Goal: Task Accomplishment & Management: Manage account settings

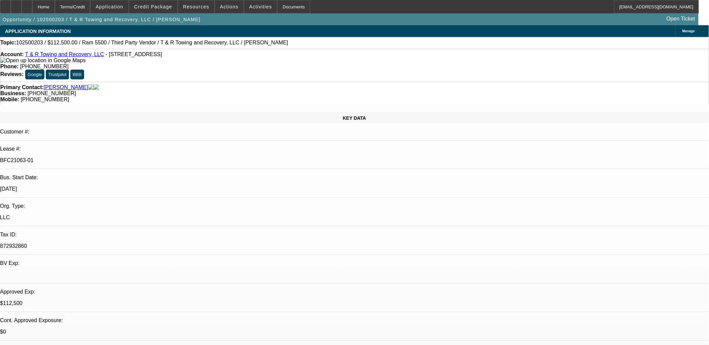
select select "0"
select select "3"
select select "0.1"
select select "4"
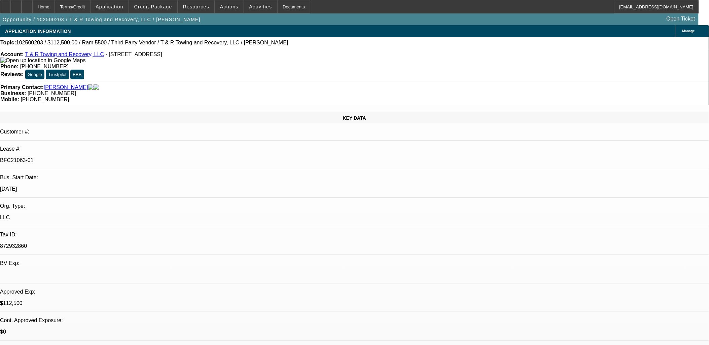
select select "0"
select select "3"
select select "0"
select select "6"
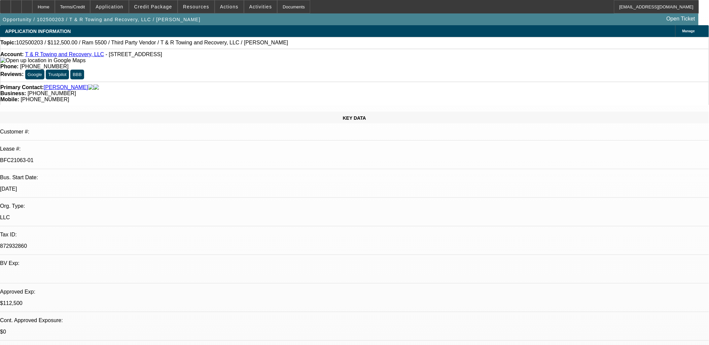
select select "0"
select select "3"
select select "0"
select select "6"
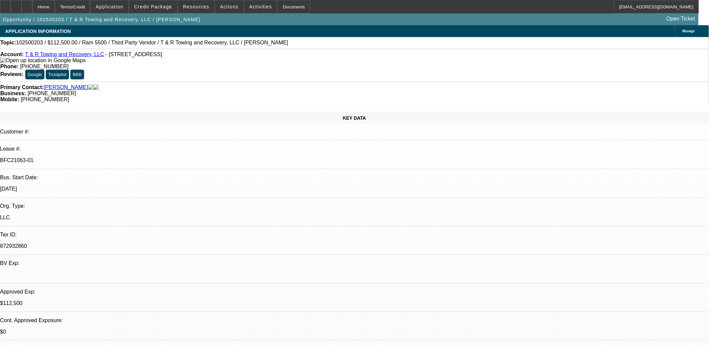
select select "0"
select select "3"
select select "0"
select select "6"
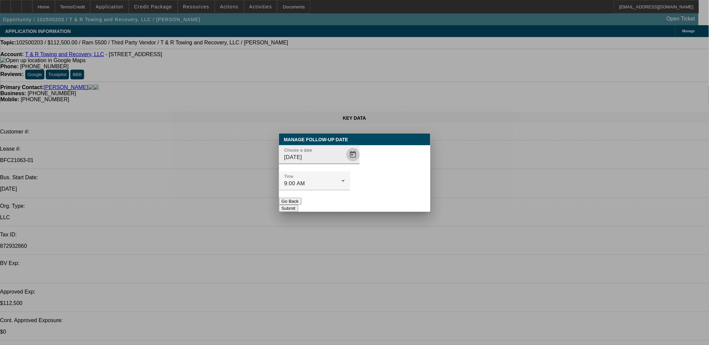
click at [345, 163] on span "Open calendar" at bounding box center [353, 155] width 16 height 16
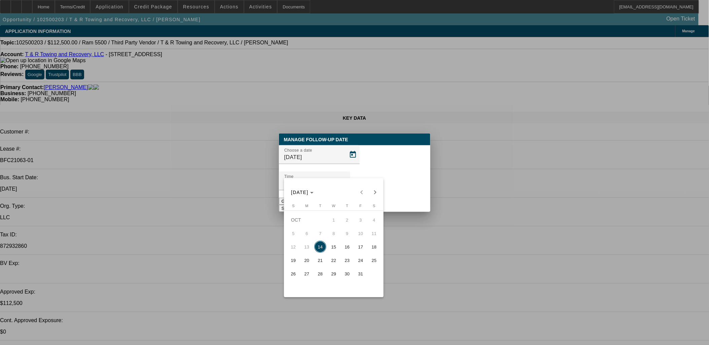
click at [339, 248] on button "15" at bounding box center [333, 246] width 13 height 13
type input "[DATE]"
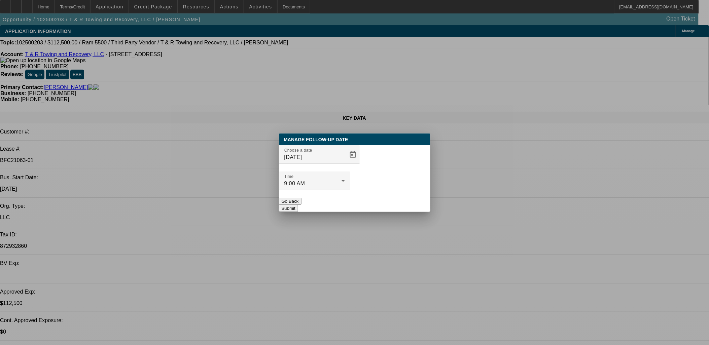
click at [298, 205] on button "Submit" at bounding box center [288, 208] width 19 height 7
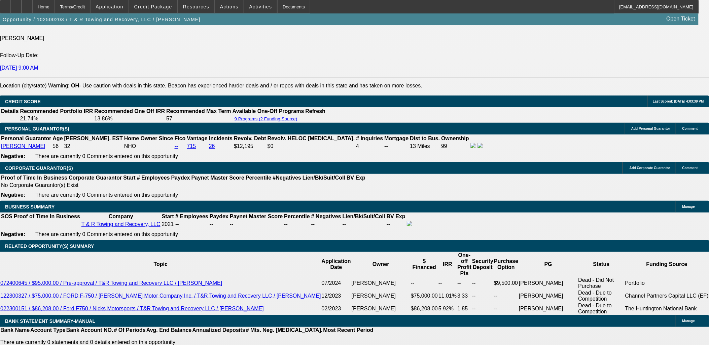
scroll to position [1010, 0]
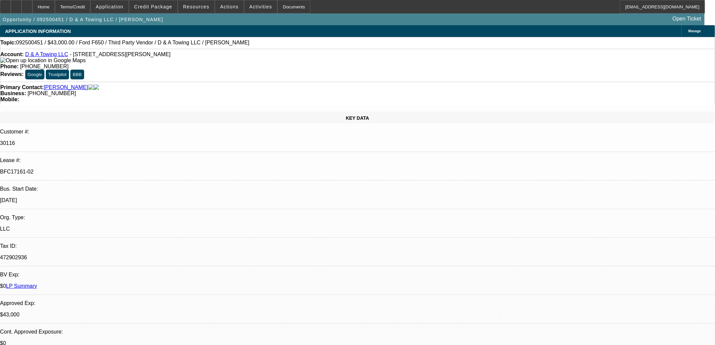
select select "0"
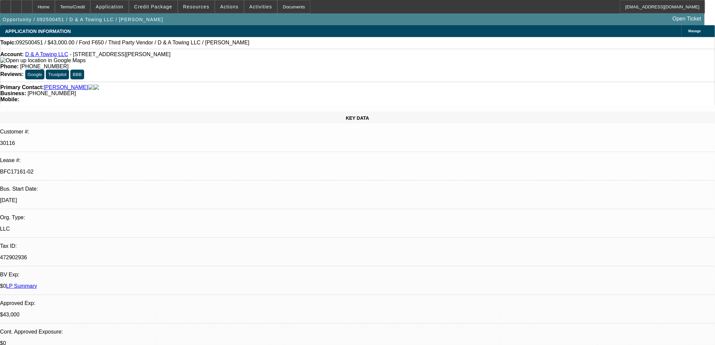
select select "0.2"
select select "0"
select select "0.15"
select select "0"
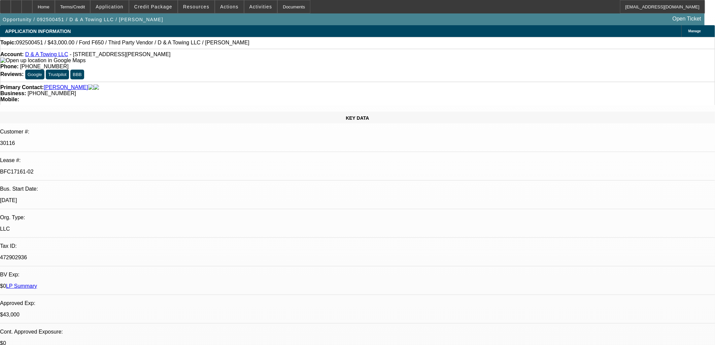
select select "0"
select select "0.1"
select select "1"
select select "3"
select select "6"
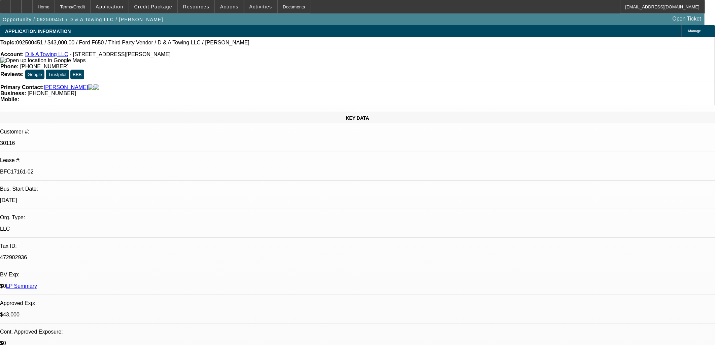
select select "1"
select select "3"
select select "17"
select select "1"
select select "3"
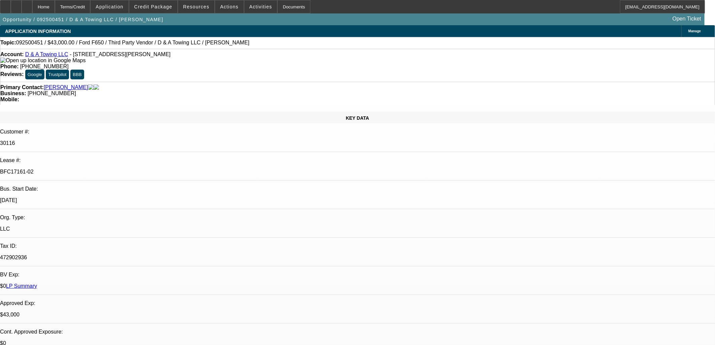
select select "16"
select select "1"
select select "3"
select select "4"
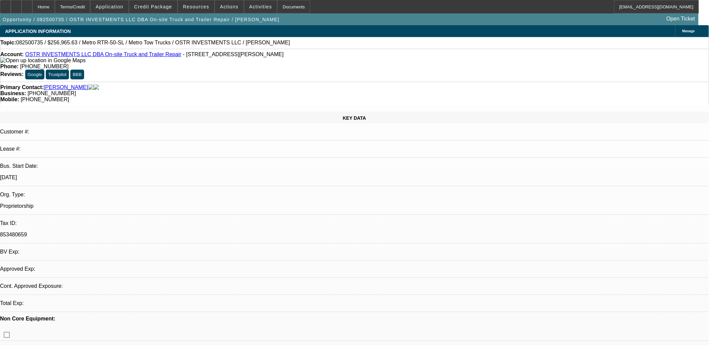
select select "0"
select select "2"
select select "0.1"
select select "1"
select select "2"
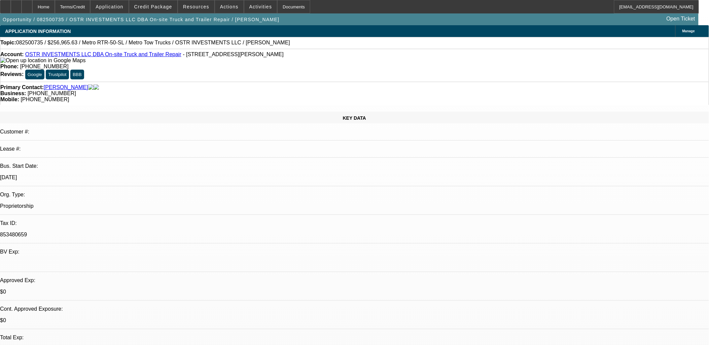
select select "4"
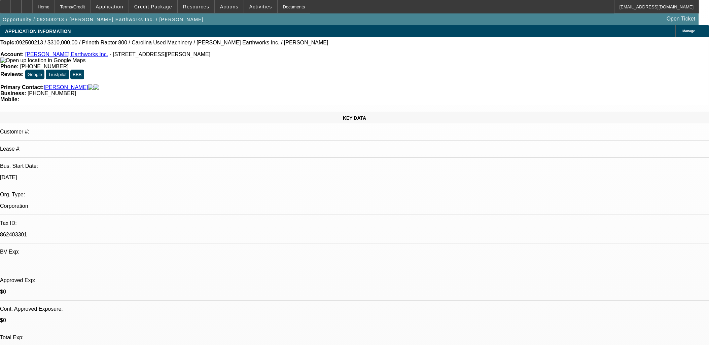
select select "0"
select select "0.1"
select select "4"
select select "0"
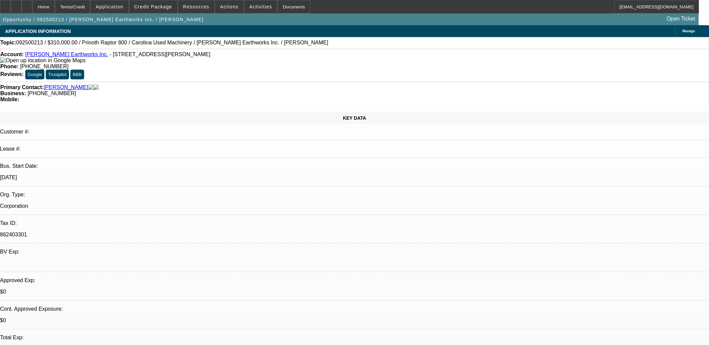
select select "0"
select select "0.1"
select select "4"
